Goal: Information Seeking & Learning: Learn about a topic

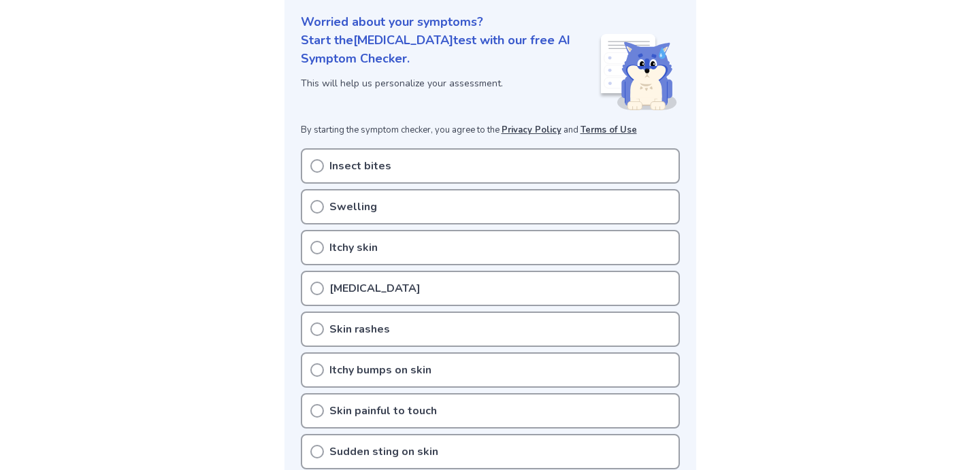
scroll to position [196, 0]
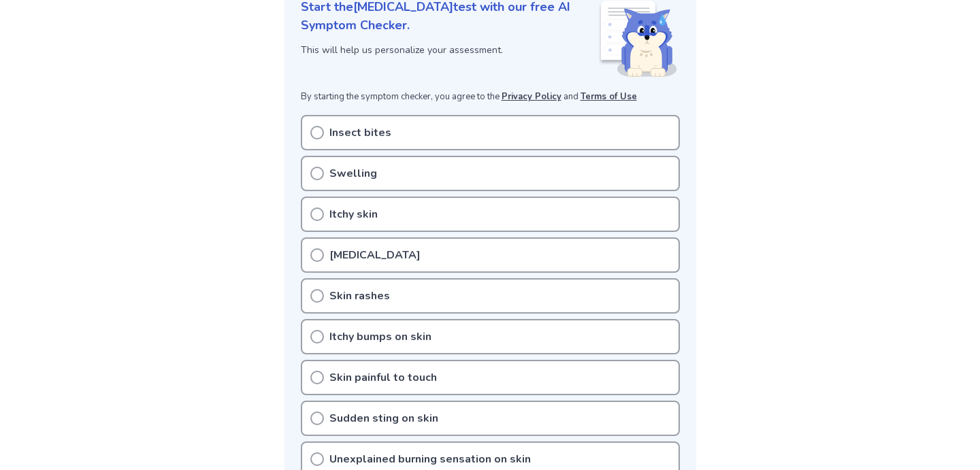
click at [367, 139] on p "Insect bites" at bounding box center [360, 133] width 62 height 16
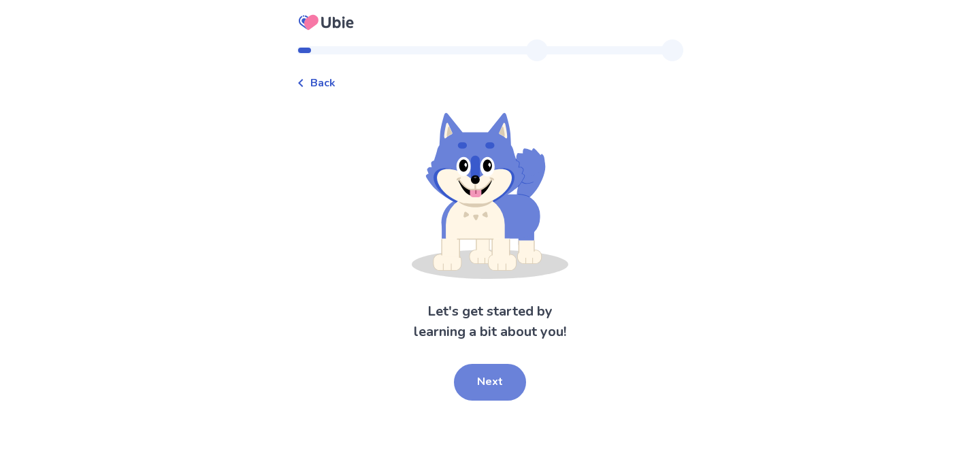
click at [498, 373] on button "Next" at bounding box center [490, 382] width 72 height 37
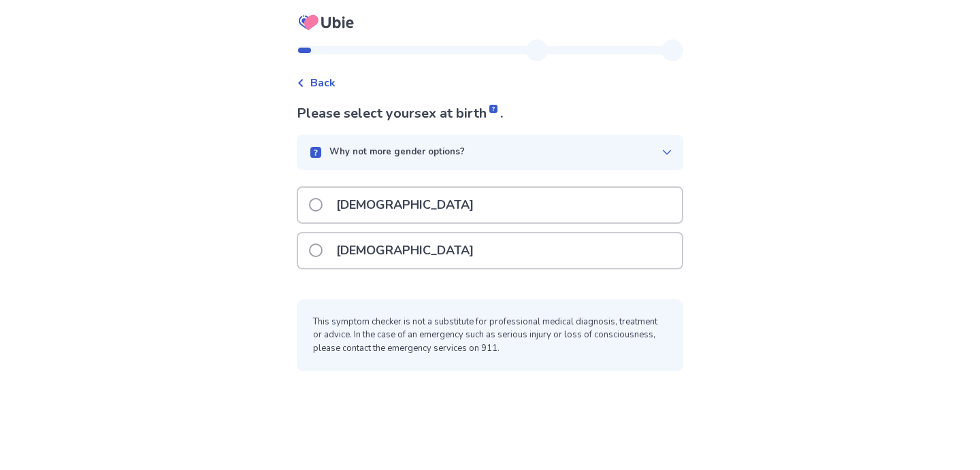
click at [447, 210] on div "Male" at bounding box center [490, 205] width 384 height 35
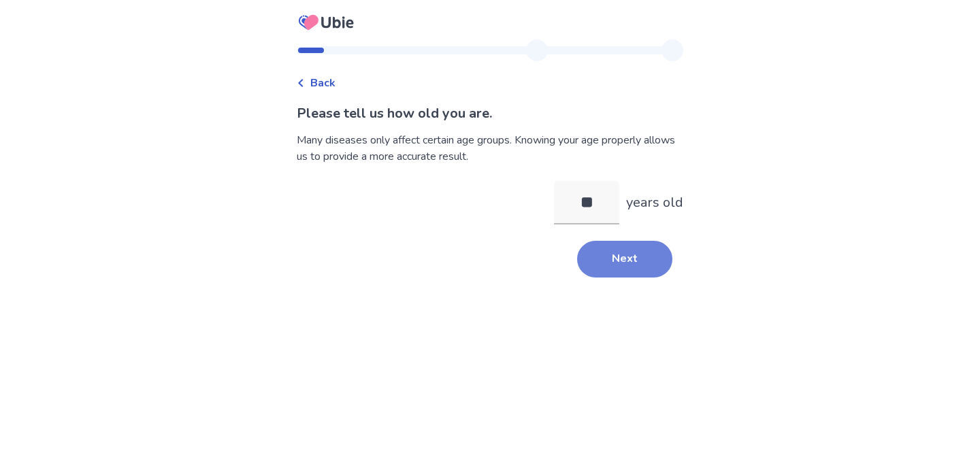
type input "**"
click at [617, 249] on button "Next" at bounding box center [624, 259] width 95 height 37
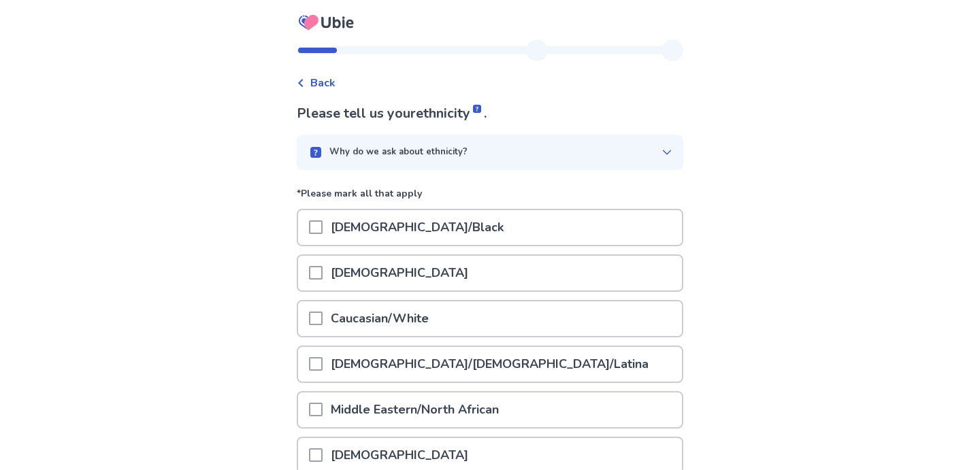
click at [617, 238] on div "African American/Black" at bounding box center [490, 227] width 384 height 35
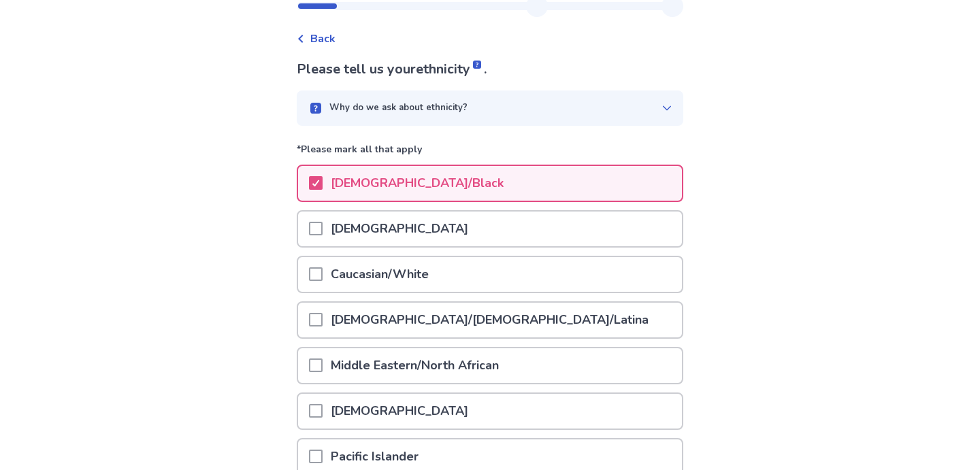
scroll to position [216, 0]
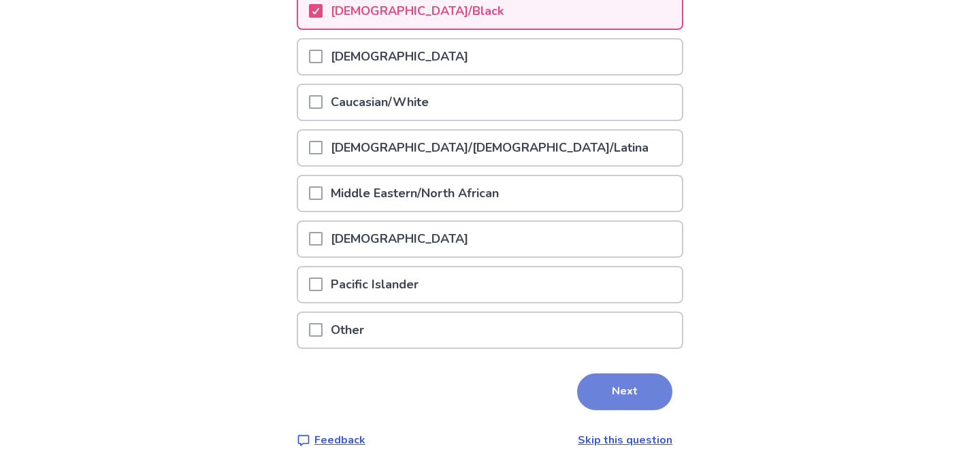
click at [645, 386] on button "Next" at bounding box center [624, 392] width 95 height 37
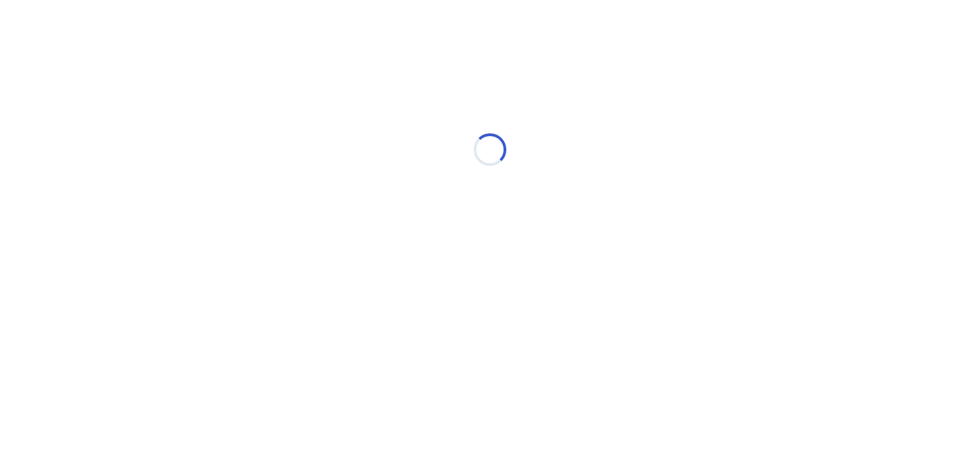
scroll to position [0, 0]
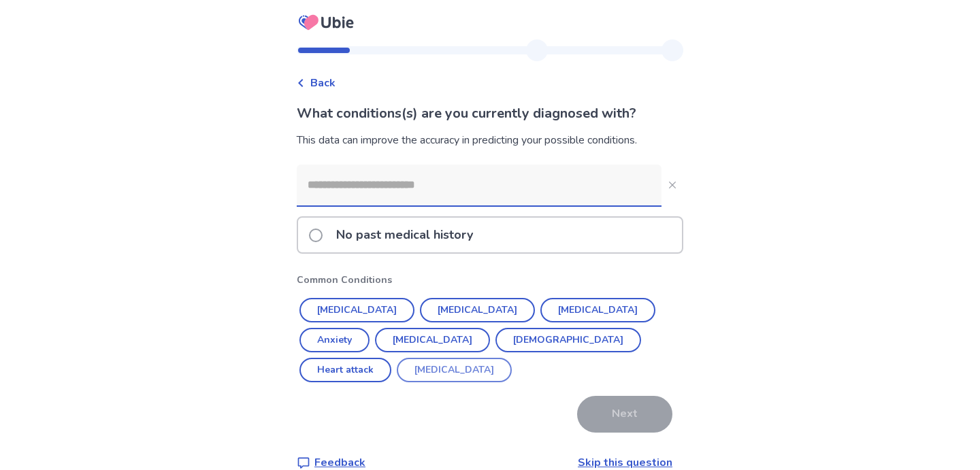
click at [512, 358] on button "ADHD" at bounding box center [454, 370] width 115 height 25
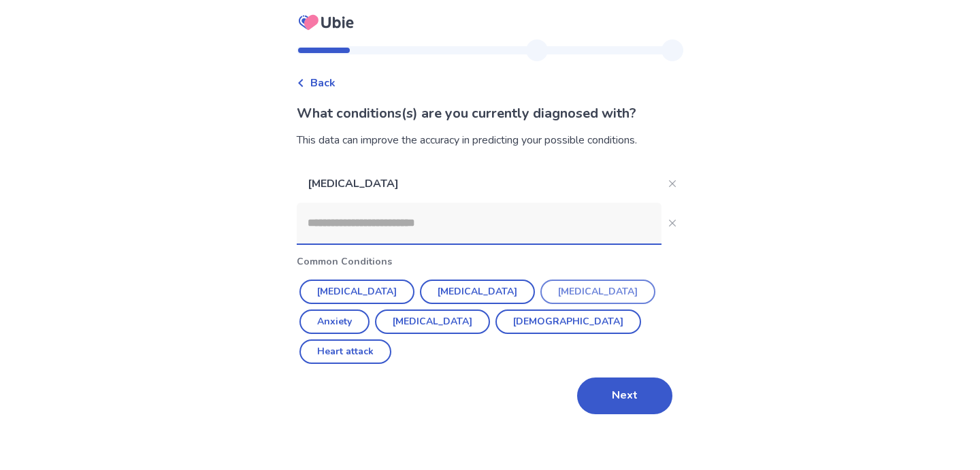
click at [544, 288] on button "Depression" at bounding box center [597, 292] width 115 height 25
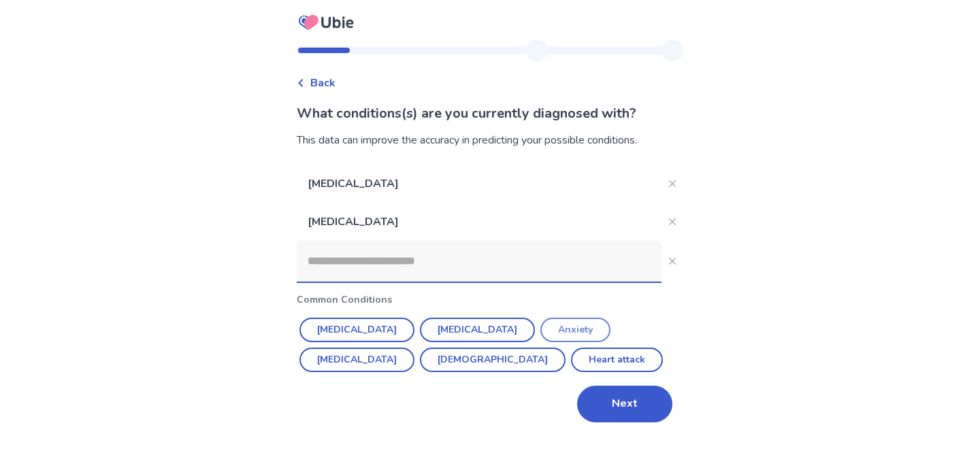
click at [540, 338] on button "Anxiety" at bounding box center [575, 330] width 70 height 25
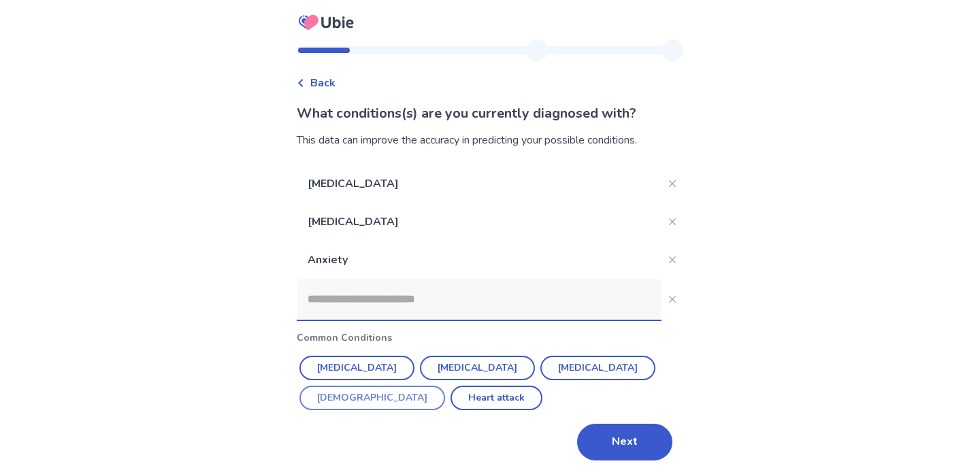
click at [445, 386] on button "Asthma" at bounding box center [372, 398] width 146 height 25
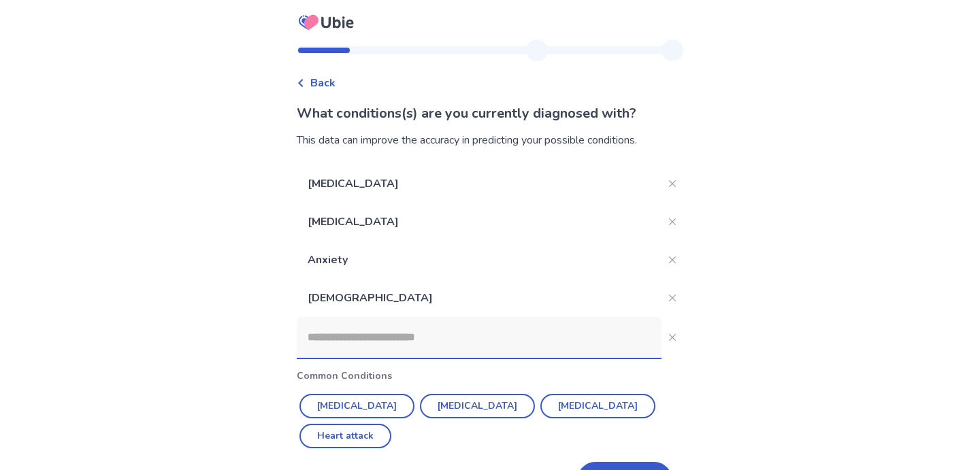
scroll to position [45, 0]
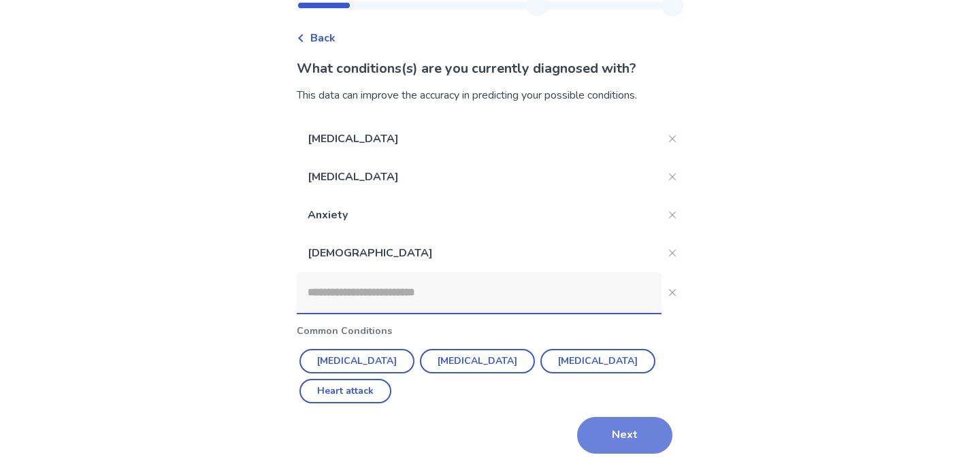
click at [643, 442] on button "Next" at bounding box center [624, 435] width 95 height 37
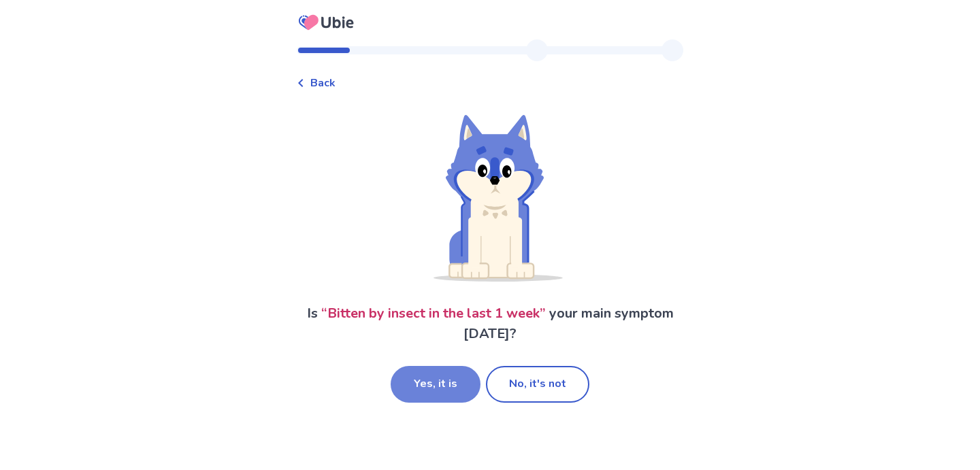
click at [417, 389] on button "Yes, it is" at bounding box center [436, 384] width 90 height 37
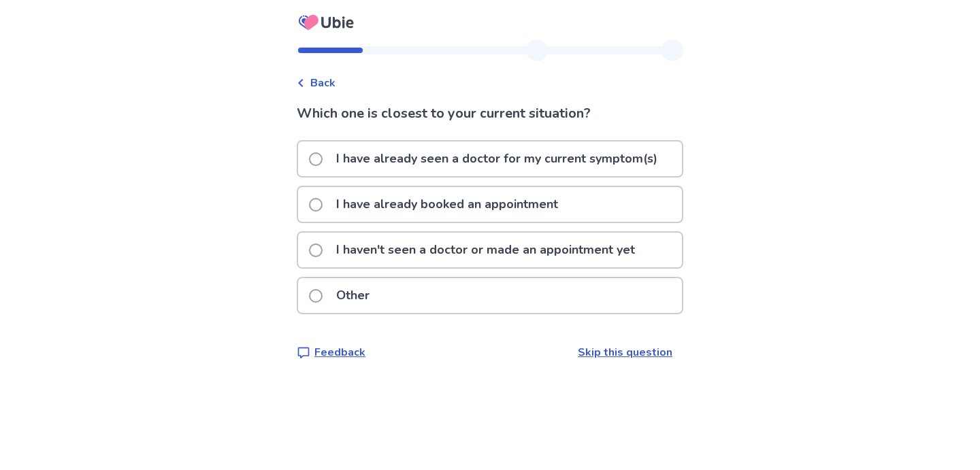
click at [630, 351] on link "Skip this question" at bounding box center [625, 352] width 95 height 15
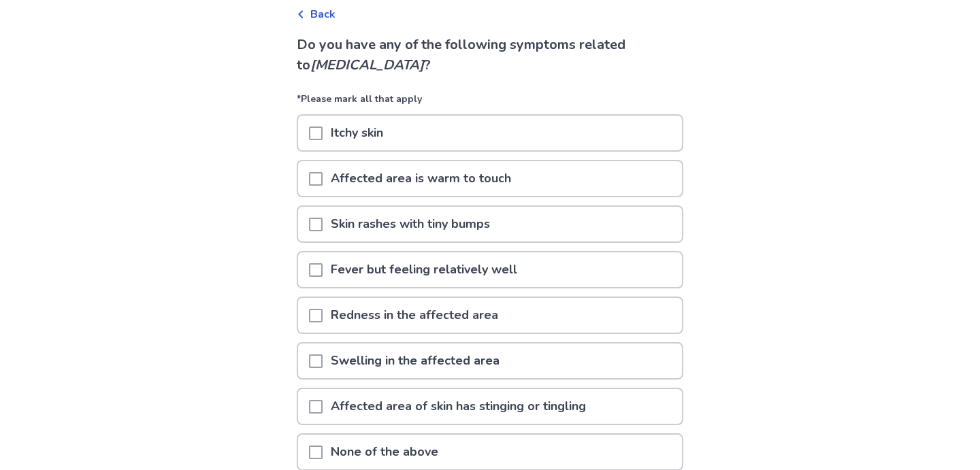
scroll to position [86, 0]
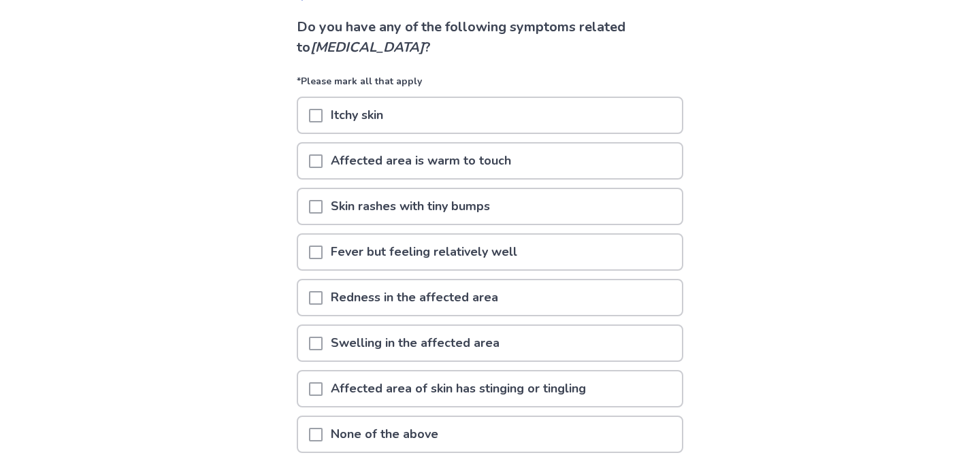
click at [539, 99] on div "Itchy skin" at bounding box center [490, 115] width 384 height 35
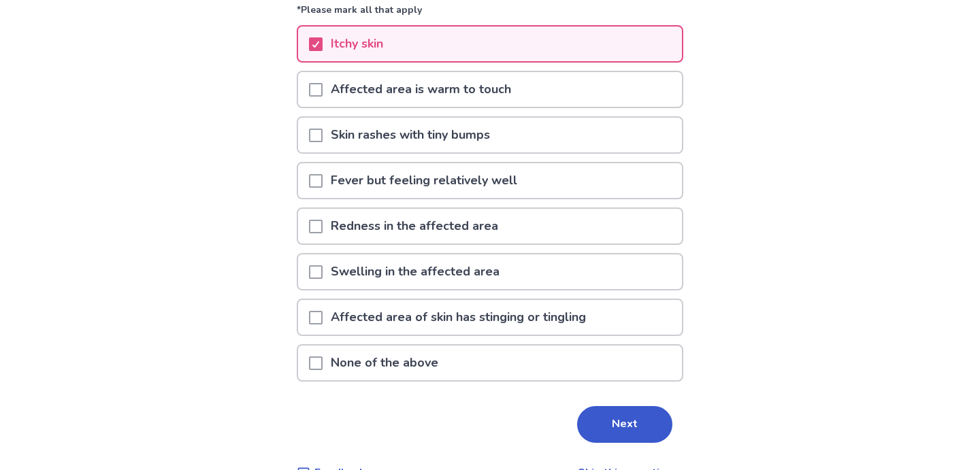
scroll to position [191, 0]
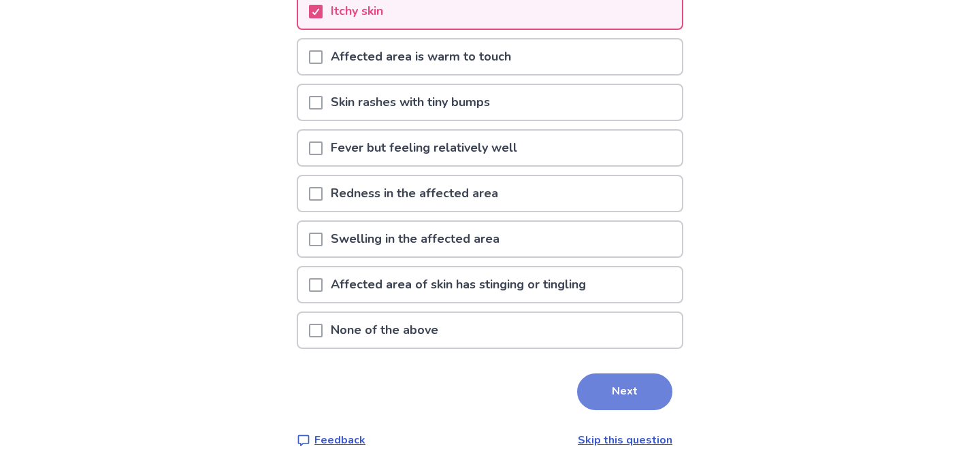
click at [602, 404] on button "Next" at bounding box center [624, 392] width 95 height 37
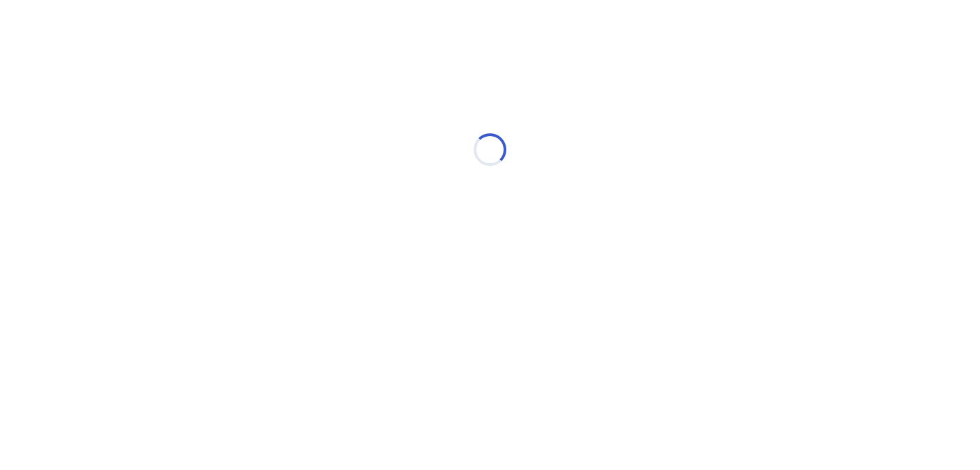
scroll to position [0, 0]
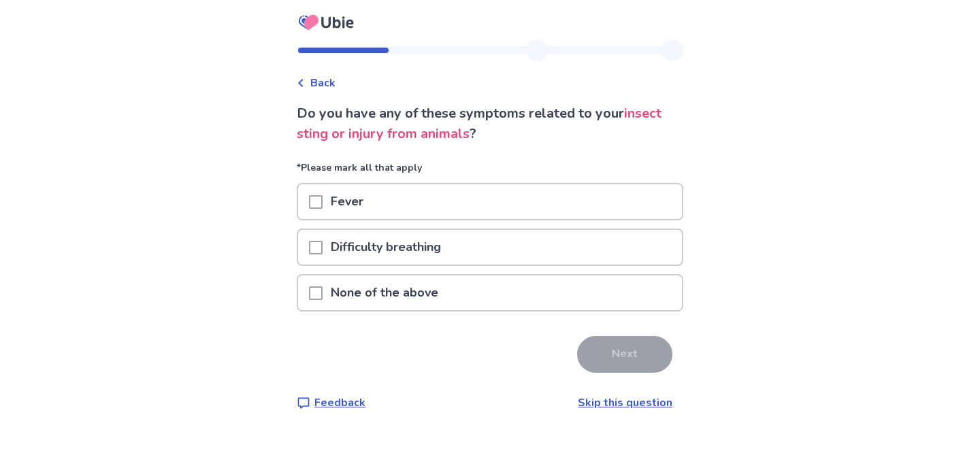
click at [544, 299] on div "None of the above" at bounding box center [490, 293] width 384 height 35
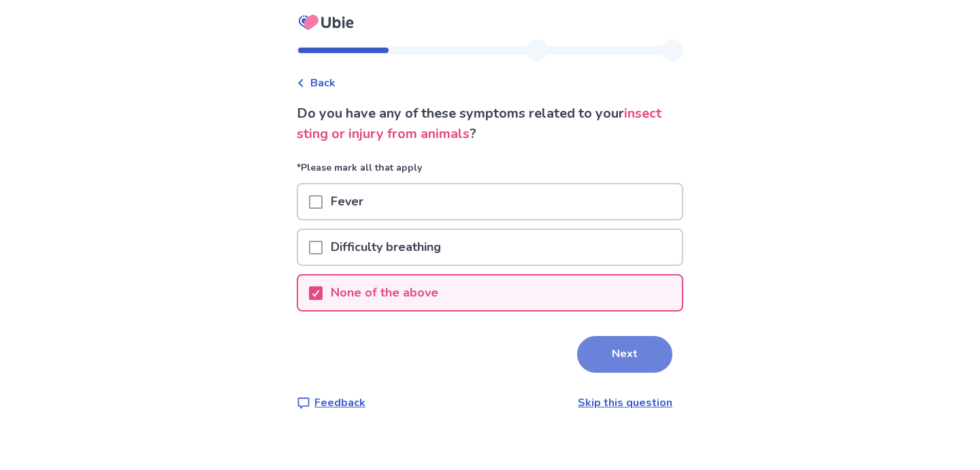
click at [600, 368] on button "Next" at bounding box center [624, 354] width 95 height 37
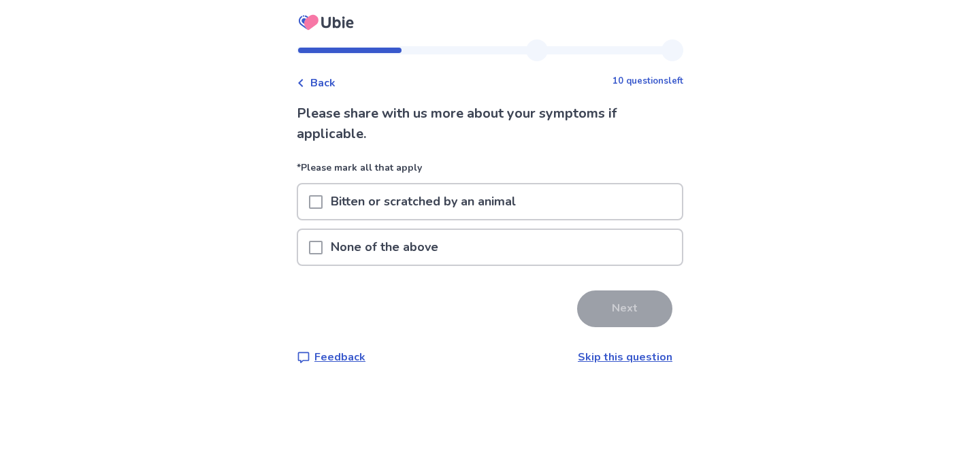
click at [543, 254] on div "None of the above" at bounding box center [490, 247] width 384 height 35
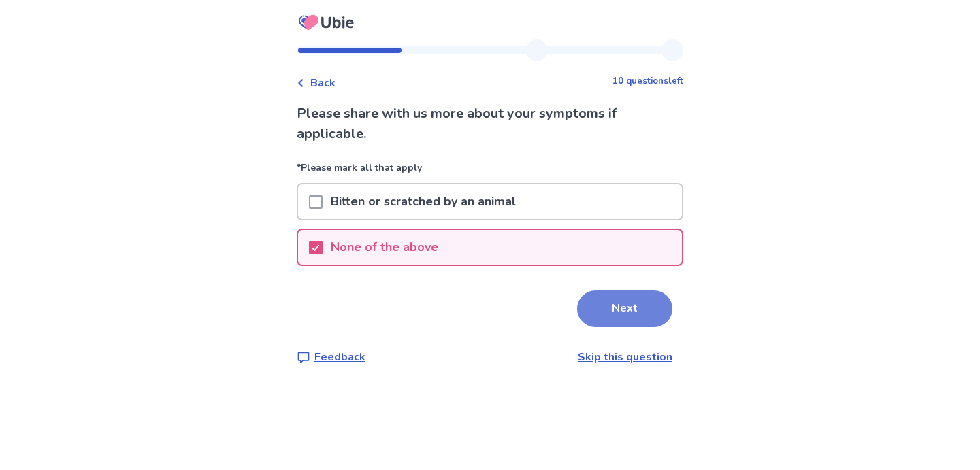
click at [594, 318] on button "Next" at bounding box center [624, 309] width 95 height 37
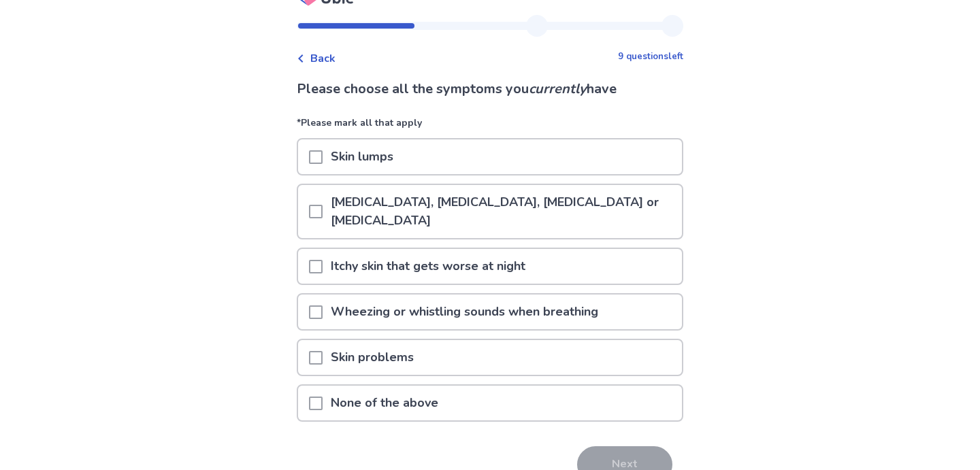
scroll to position [38, 0]
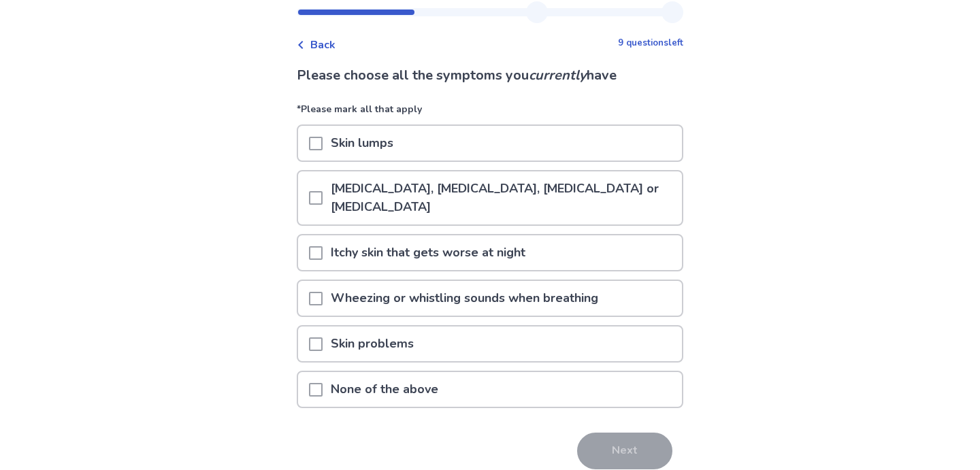
click at [408, 204] on p "Family history of Asthma, Eczema, Allergic rhinitis or Allergic conjunctivitis" at bounding box center [502, 198] width 359 height 53
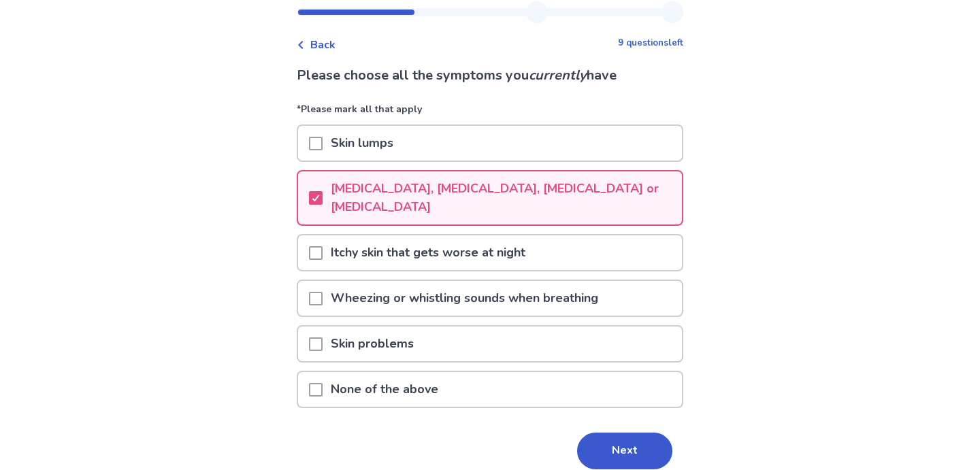
click at [534, 257] on p "Itchy skin that gets worse at night" at bounding box center [428, 253] width 211 height 35
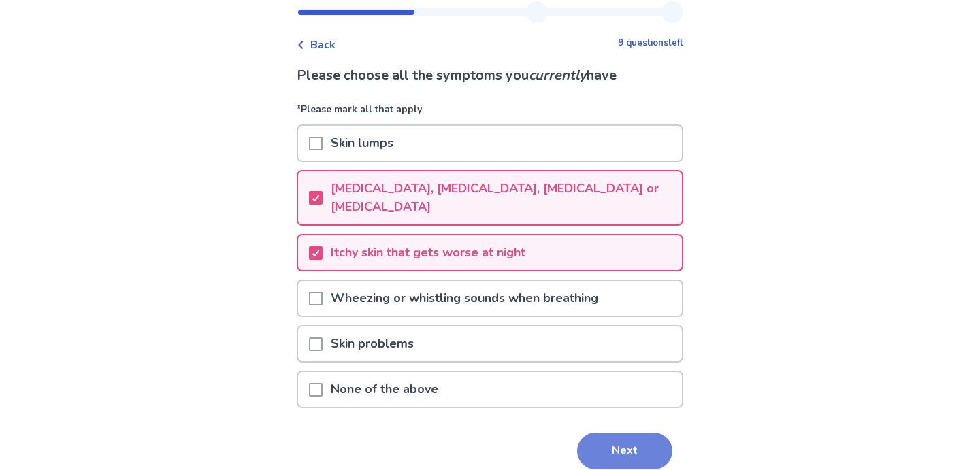
click at [615, 455] on button "Next" at bounding box center [624, 451] width 95 height 37
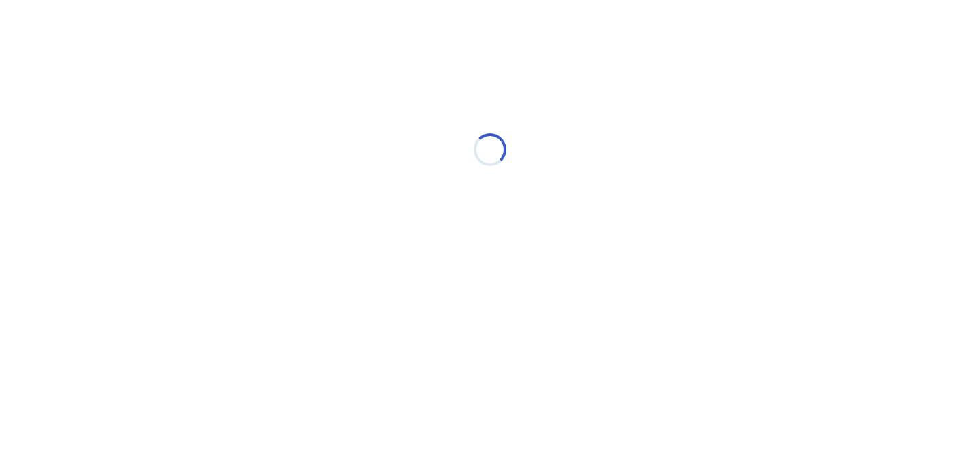
select select "*"
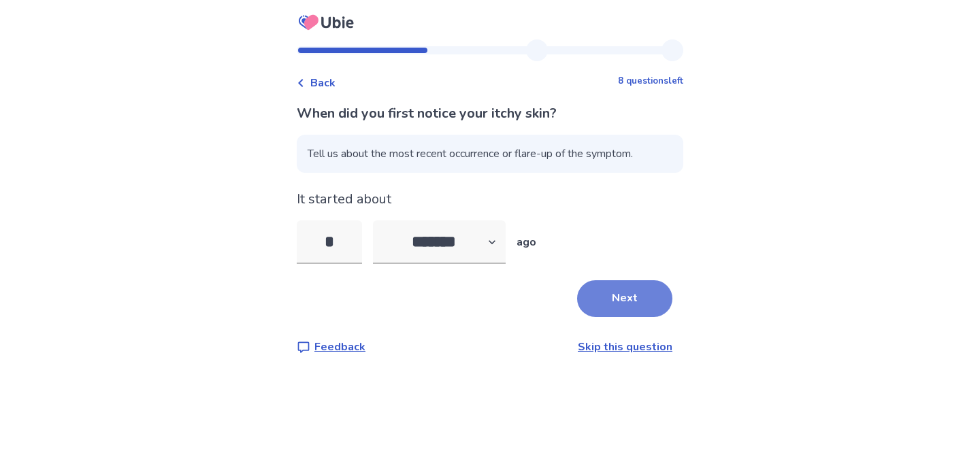
type input "*"
click at [592, 302] on button "Next" at bounding box center [624, 298] width 95 height 37
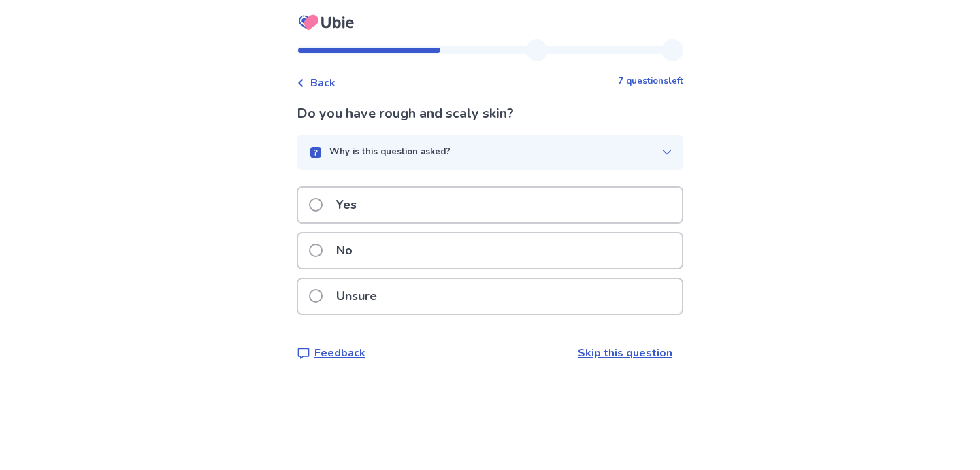
click at [561, 252] on div "No" at bounding box center [490, 250] width 384 height 35
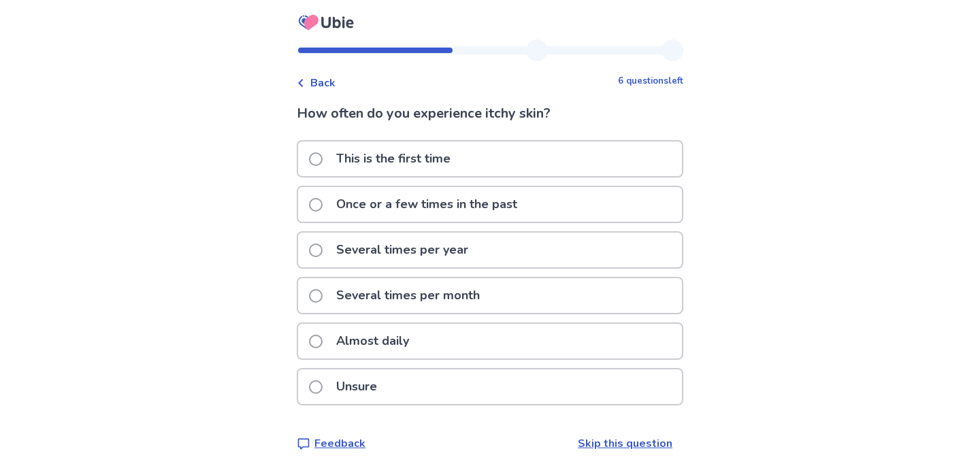
click at [542, 251] on div "Several times per year" at bounding box center [490, 250] width 384 height 35
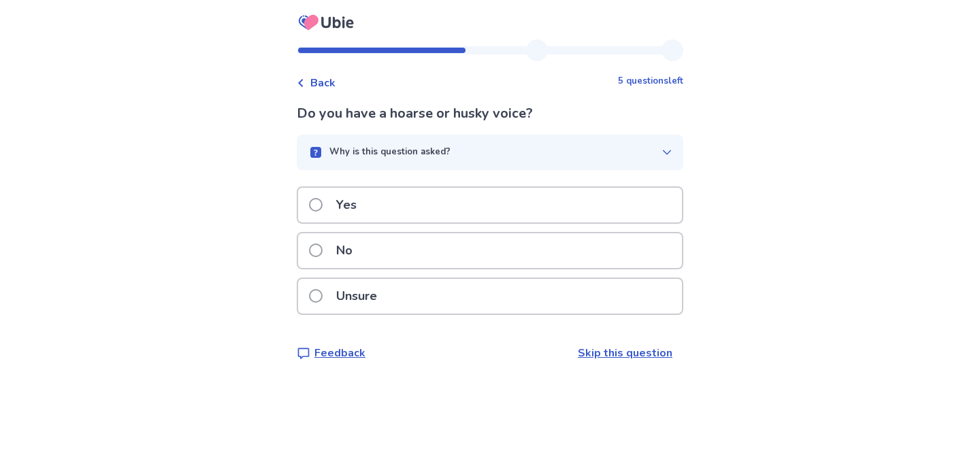
click at [567, 263] on div "No" at bounding box center [490, 250] width 384 height 35
click at [568, 263] on div "No" at bounding box center [490, 250] width 384 height 35
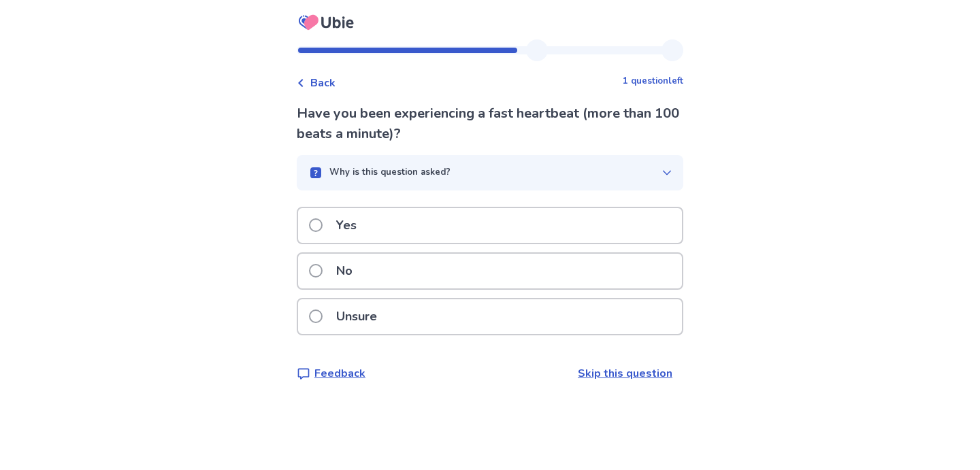
click at [568, 263] on div "No" at bounding box center [490, 271] width 384 height 35
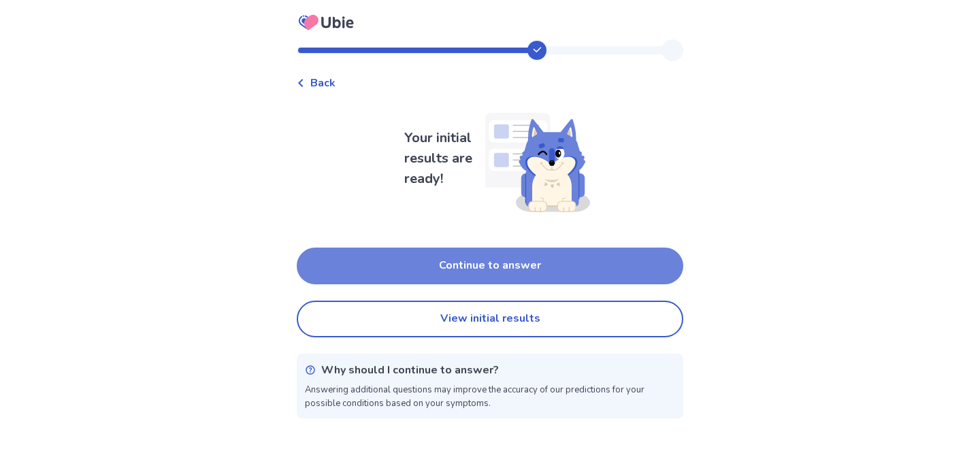
click at [563, 280] on button "Continue to answer" at bounding box center [490, 266] width 387 height 37
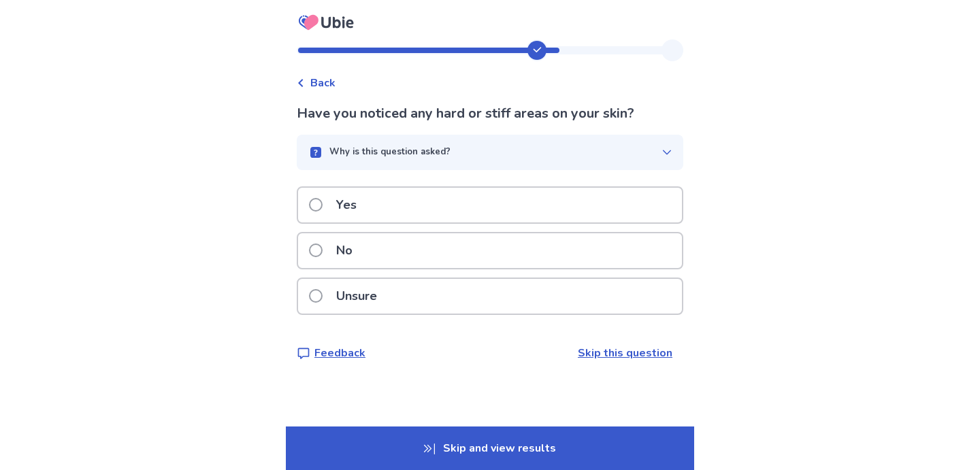
click at [562, 259] on div "No" at bounding box center [490, 250] width 384 height 35
click at [563, 262] on div "No" at bounding box center [490, 250] width 384 height 35
click at [564, 264] on div "No" at bounding box center [490, 250] width 384 height 35
click at [565, 265] on div "No" at bounding box center [490, 250] width 384 height 35
click at [564, 267] on div "No" at bounding box center [490, 250] width 387 height 37
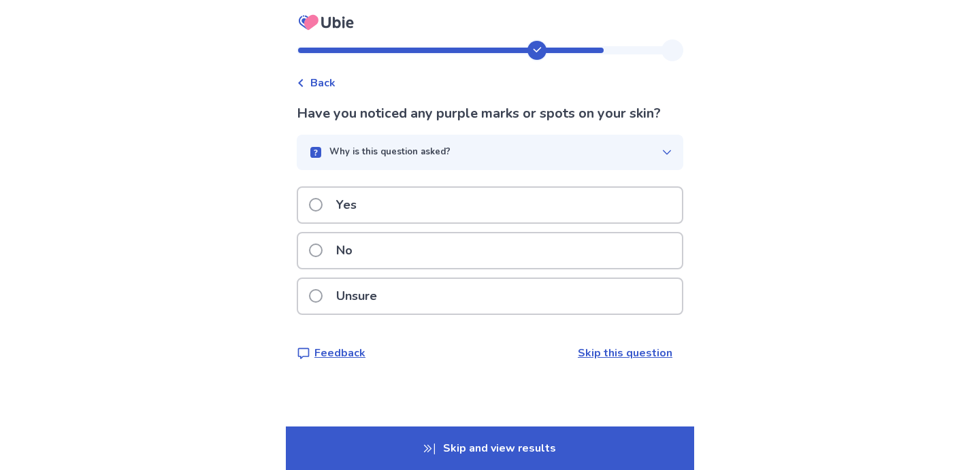
click at [564, 267] on div "No" at bounding box center [490, 250] width 387 height 37
click at [561, 255] on div "No" at bounding box center [490, 250] width 384 height 35
click at [562, 254] on div "No" at bounding box center [490, 250] width 384 height 35
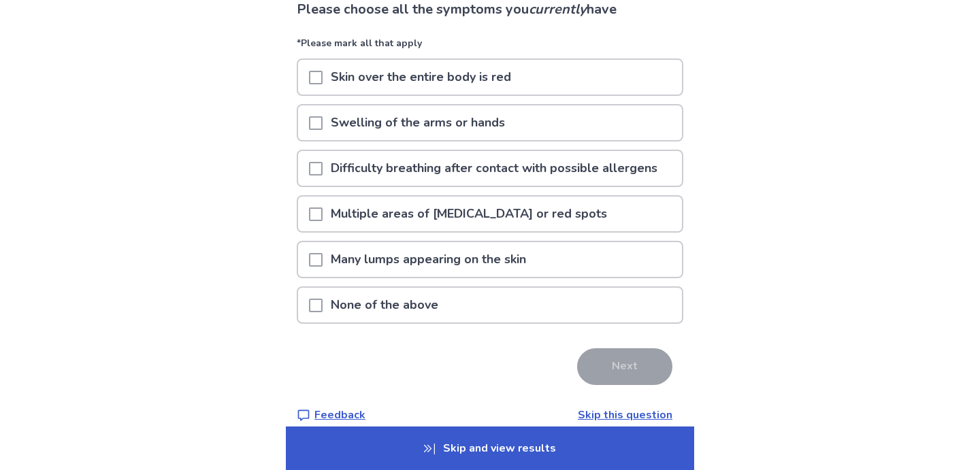
scroll to position [106, 0]
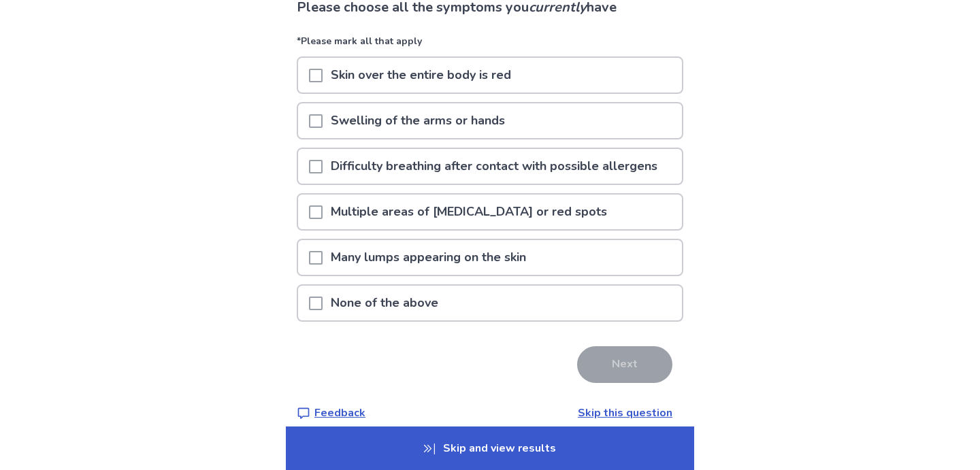
click at [544, 444] on p "Skip and view results" at bounding box center [490, 449] width 408 height 44
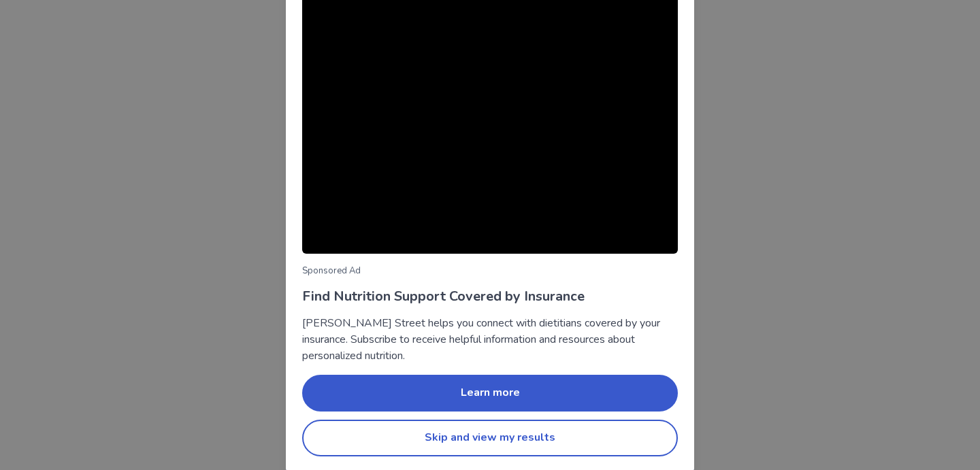
scroll to position [91, 0]
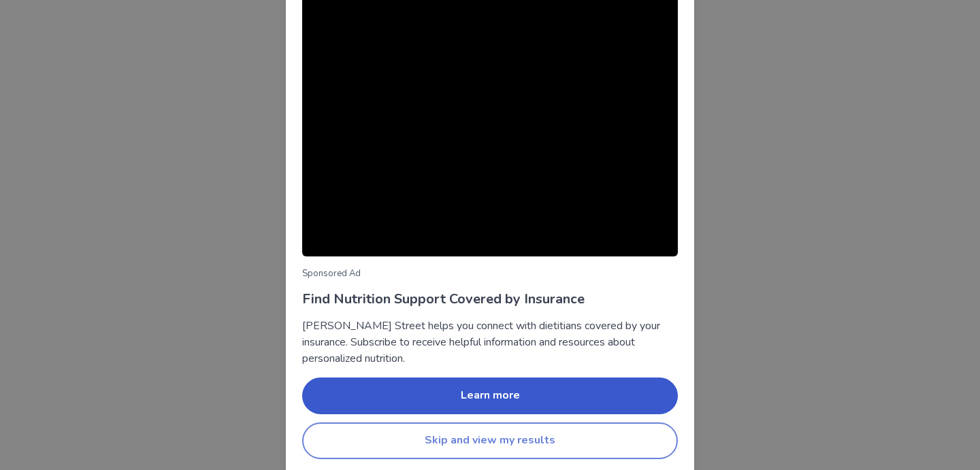
click at [532, 444] on button "Skip and view my results" at bounding box center [490, 441] width 376 height 37
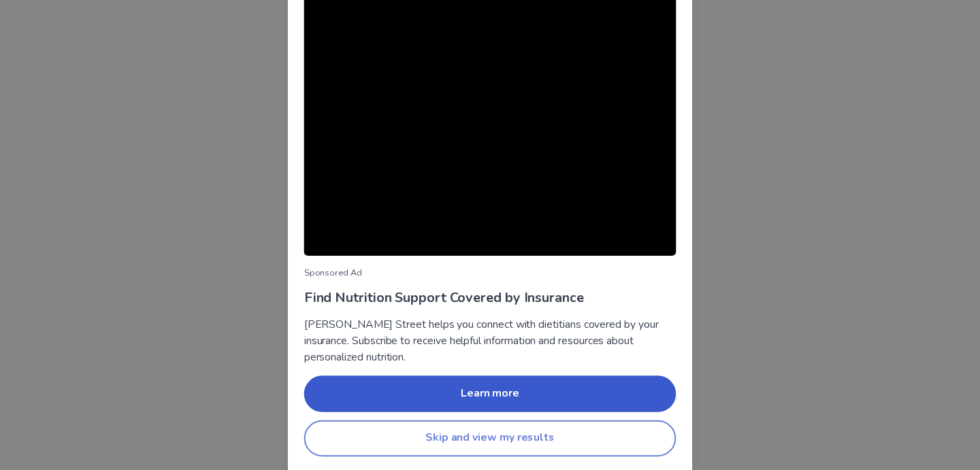
scroll to position [0, 0]
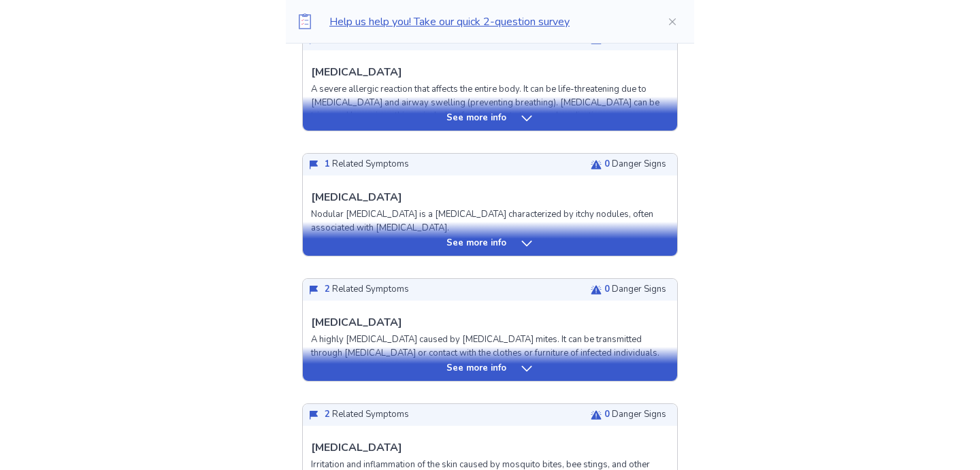
scroll to position [449, 0]
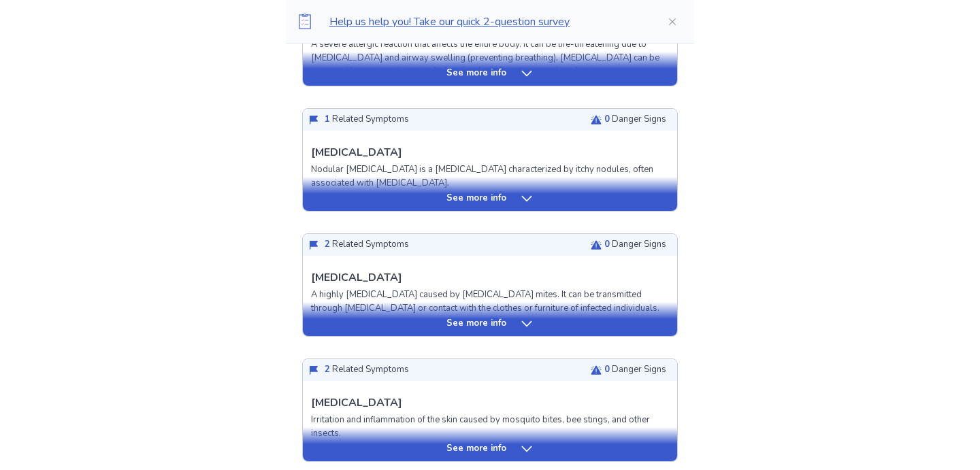
click at [320, 317] on div "See more info" at bounding box center [490, 324] width 374 height 14
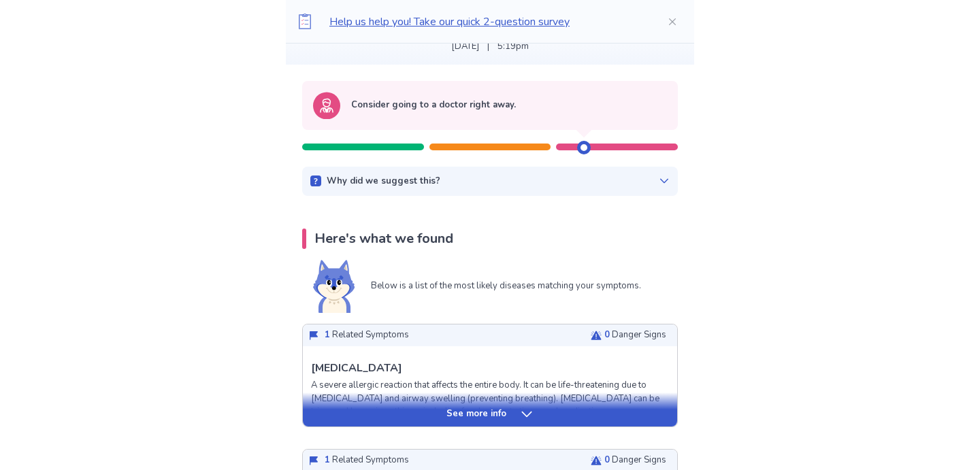
scroll to position [142, 0]
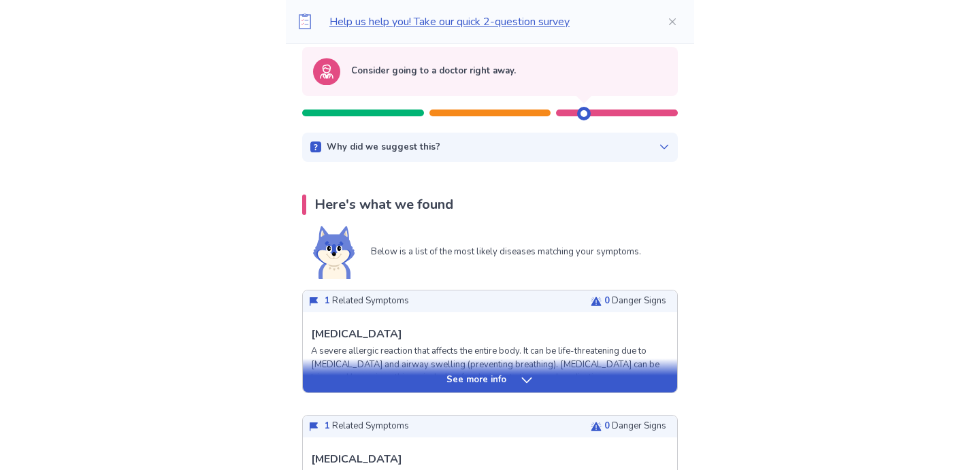
click at [360, 118] on div "Consider going to a doctor right away." at bounding box center [490, 84] width 376 height 75
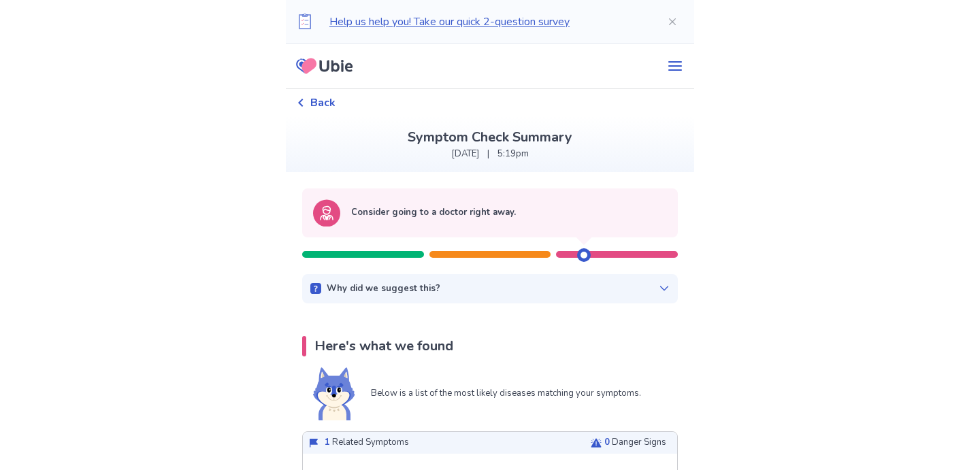
click at [319, 103] on span "Back" at bounding box center [322, 103] width 25 height 16
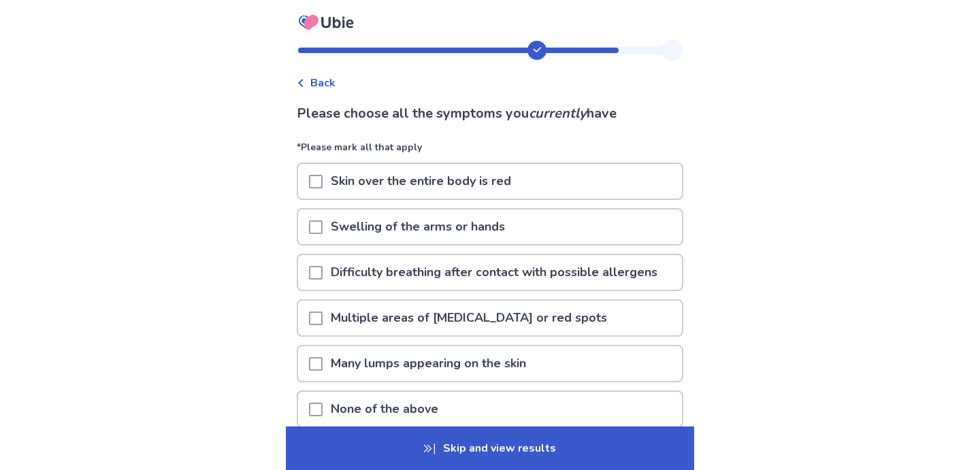
click at [391, 395] on p "None of the above" at bounding box center [385, 409] width 124 height 35
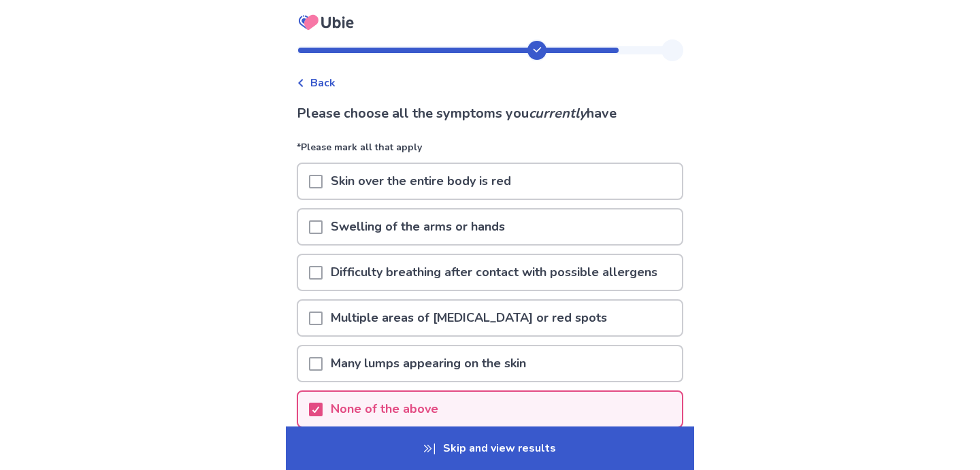
click at [433, 470] on p "Skip and view results" at bounding box center [490, 449] width 408 height 44
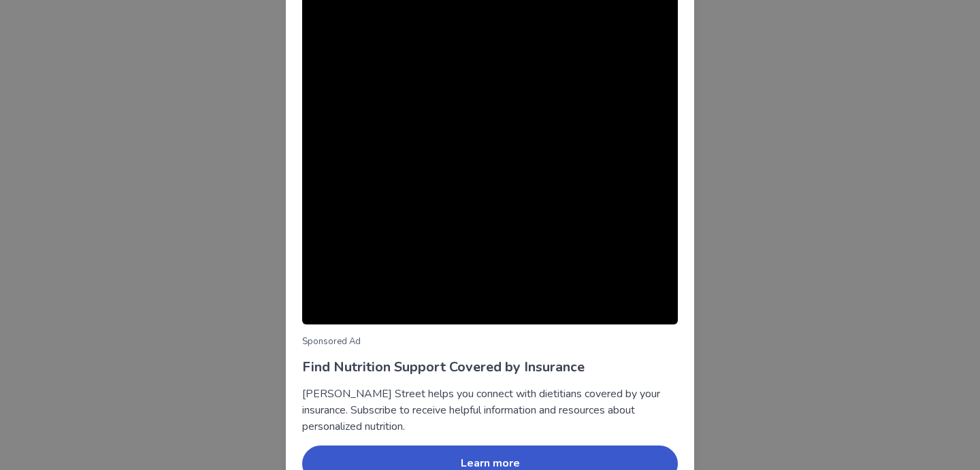
click at [265, 333] on div "Sponsored Ad Find Nutrition Support Covered by Insurance Berry Street helps you…" at bounding box center [490, 235] width 980 height 470
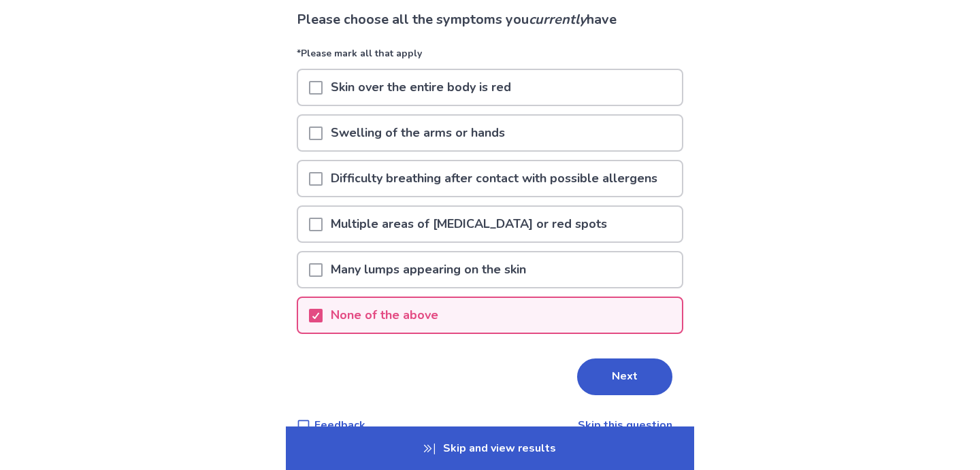
scroll to position [107, 0]
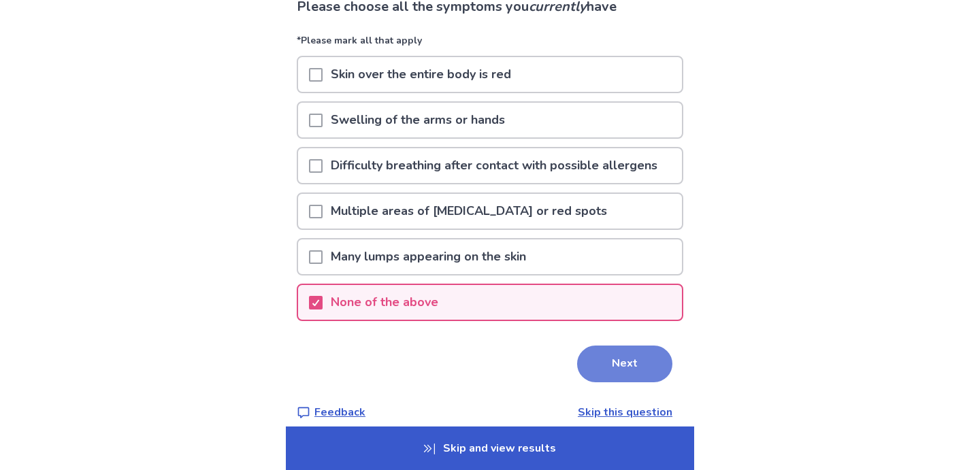
click at [604, 378] on button "Next" at bounding box center [624, 364] width 95 height 37
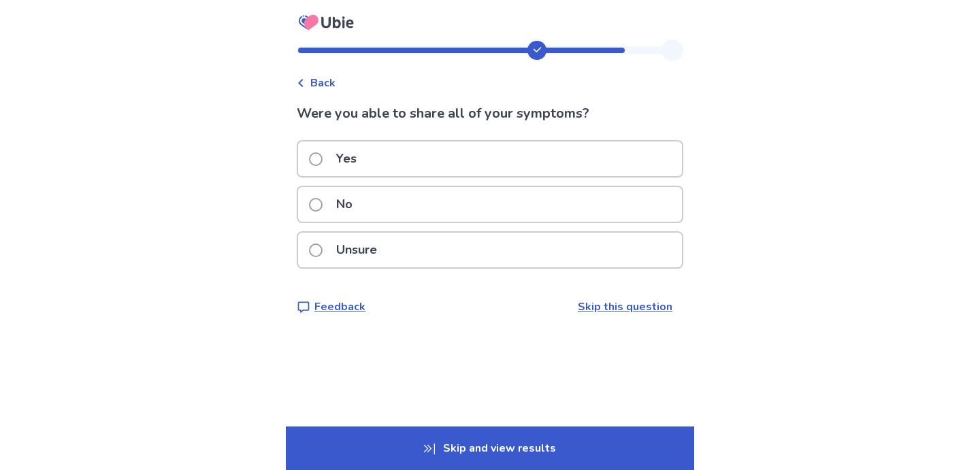
click at [397, 157] on div "Yes" at bounding box center [490, 159] width 384 height 35
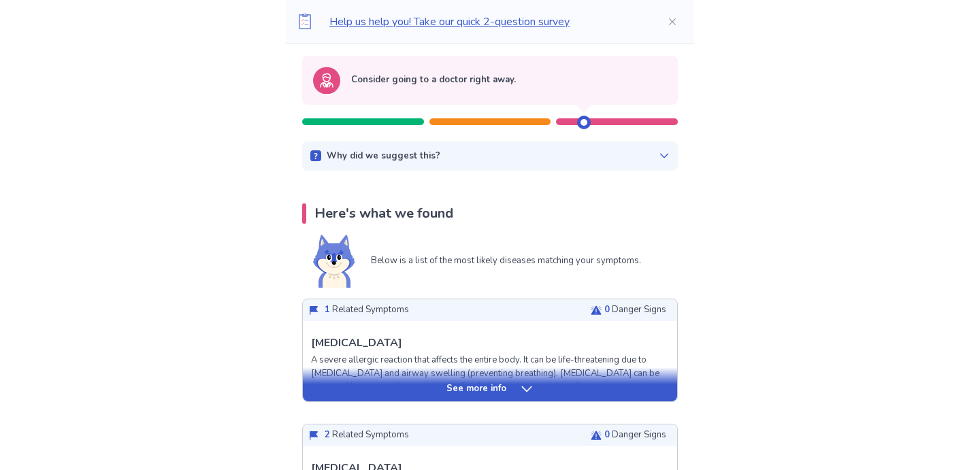
scroll to position [159, 0]
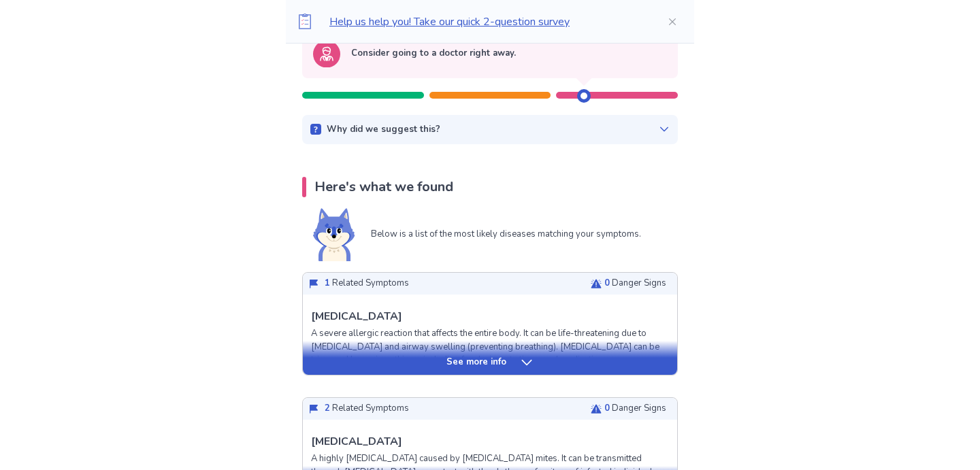
click at [366, 129] on p "Why did we suggest this?" at bounding box center [384, 130] width 114 height 14
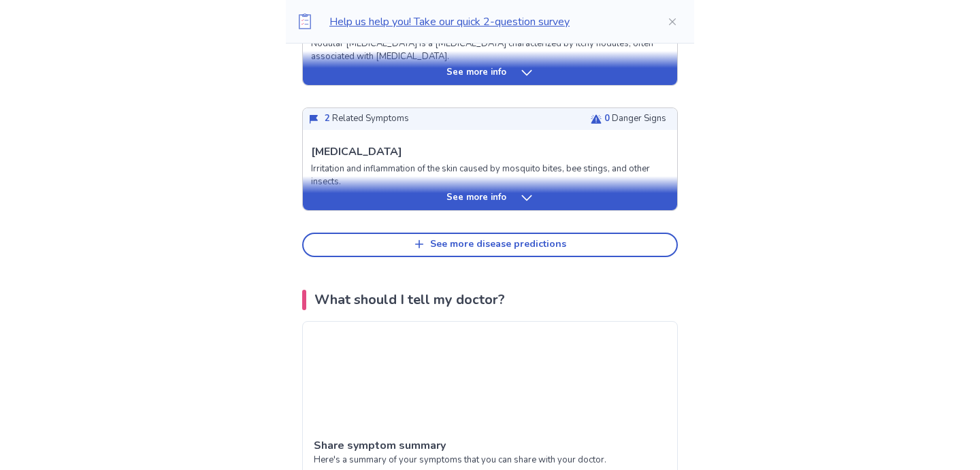
scroll to position [821, 0]
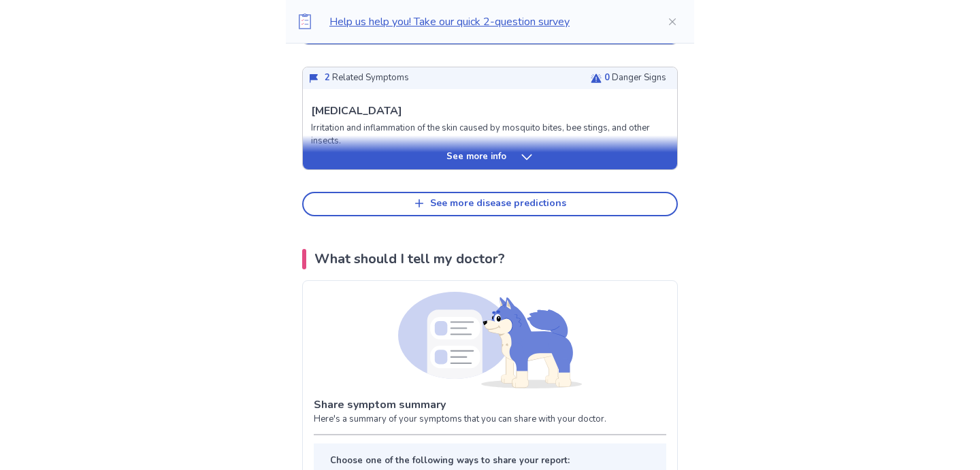
click at [365, 146] on div "See more info" at bounding box center [490, 152] width 374 height 34
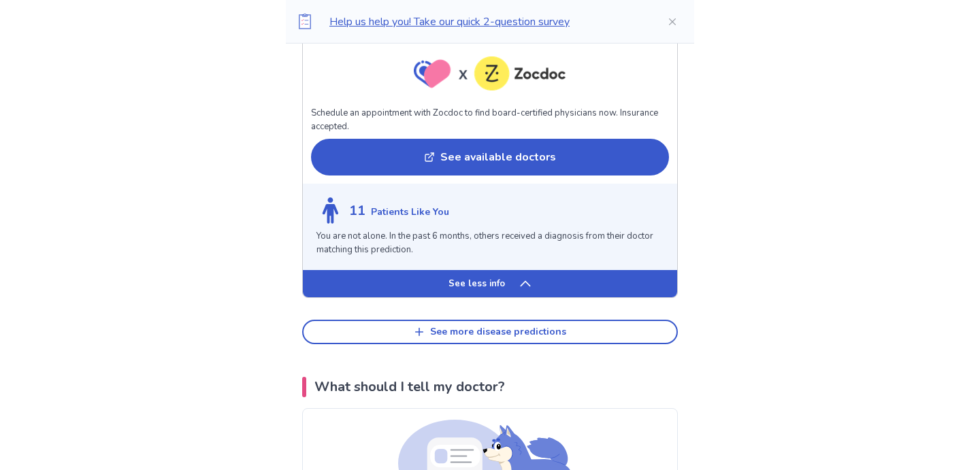
scroll to position [1653, 0]
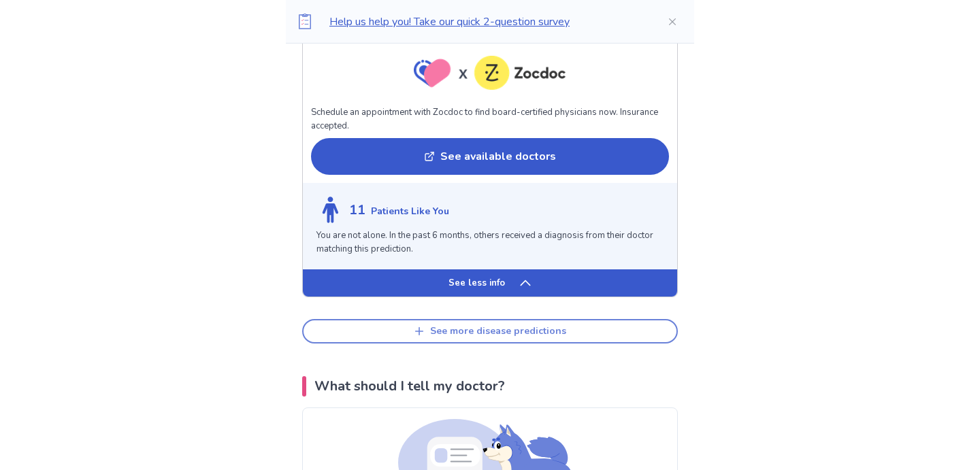
click at [426, 340] on button "See more disease predictions" at bounding box center [490, 331] width 376 height 25
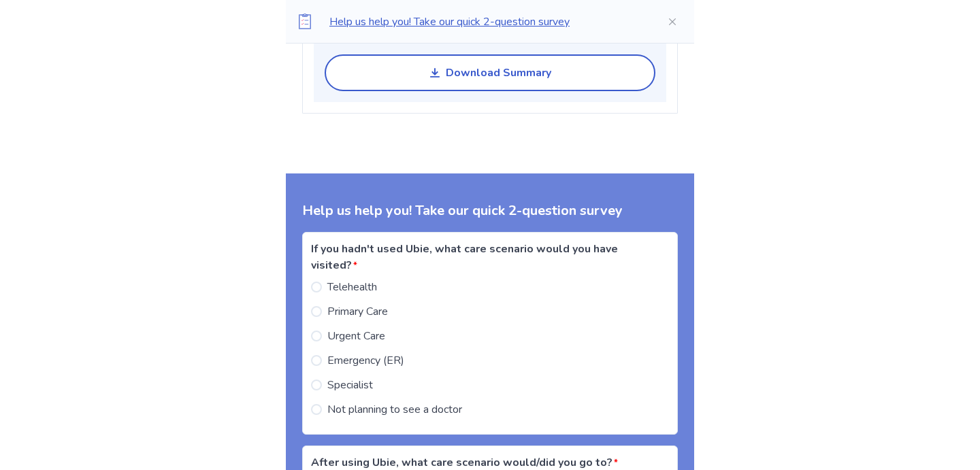
scroll to position [2594, 0]
